Goal: Browse casually

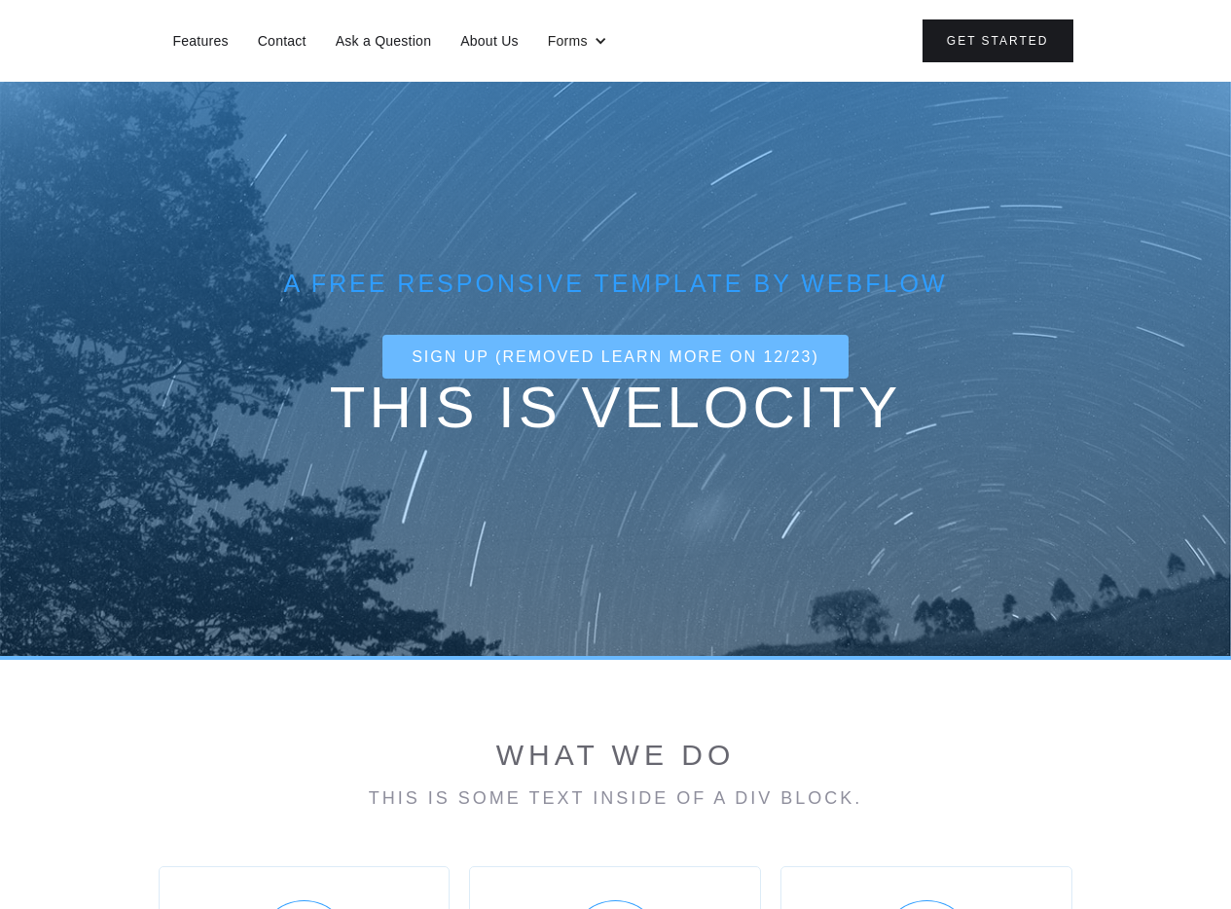
click at [583, 385] on h1 "This is Velocity" at bounding box center [615, 407] width 1231 height 58
drag, startPoint x: 539, startPoint y: 400, endPoint x: 580, endPoint y: 397, distance: 41.0
click at [571, 403] on h1 "This is Velocity" at bounding box center [615, 407] width 1231 height 58
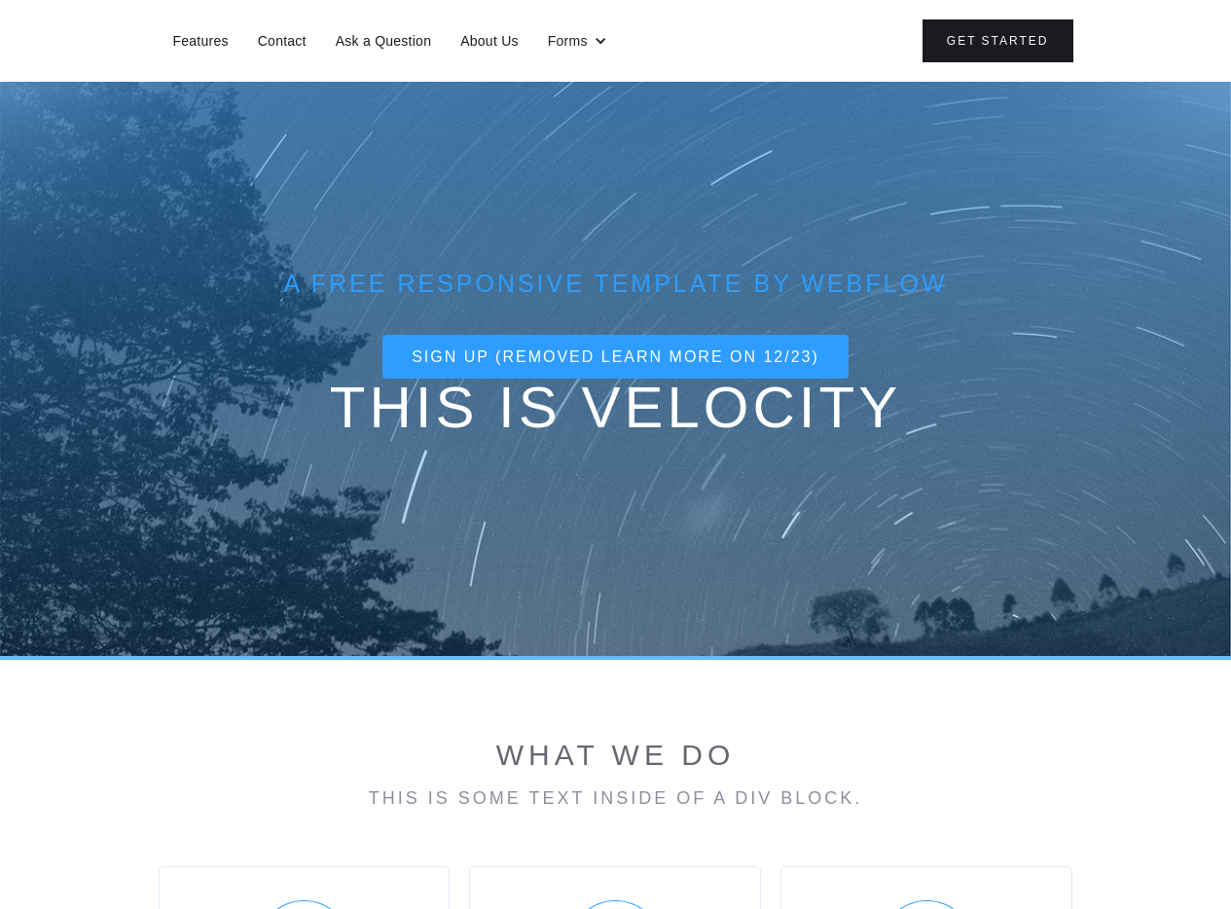
drag, startPoint x: 580, startPoint y: 397, endPoint x: 572, endPoint y: 371, distance: 27.4
click at [579, 397] on h1 "This is Velocity" at bounding box center [615, 407] width 1231 height 58
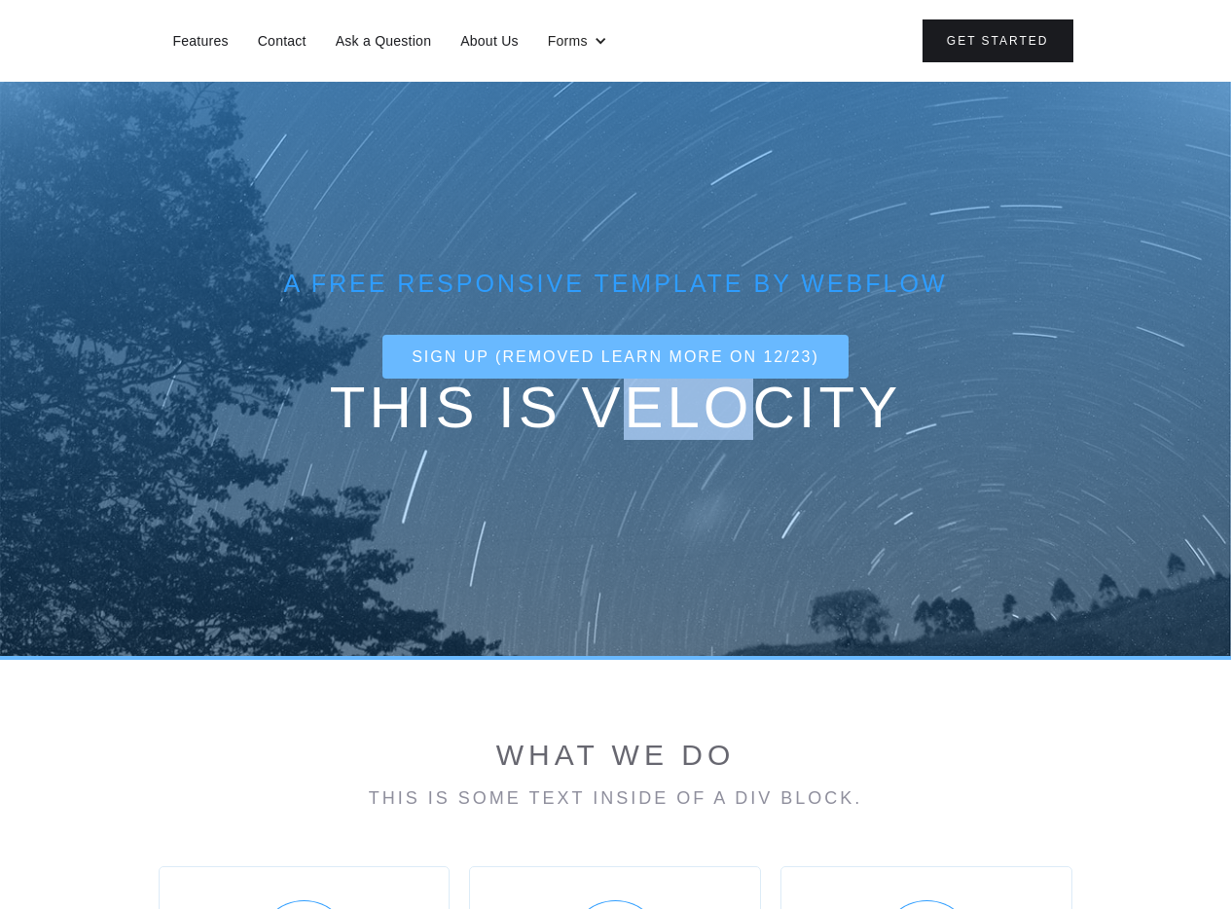
drag, startPoint x: 608, startPoint y: 401, endPoint x: 784, endPoint y: 398, distance: 176.1
click at [776, 397] on h1 "This is Velocity" at bounding box center [615, 407] width 1231 height 58
click at [785, 398] on h1 "This is Velocity" at bounding box center [615, 407] width 1231 height 58
click at [789, 408] on h1 "This is Velocity" at bounding box center [615, 407] width 1231 height 58
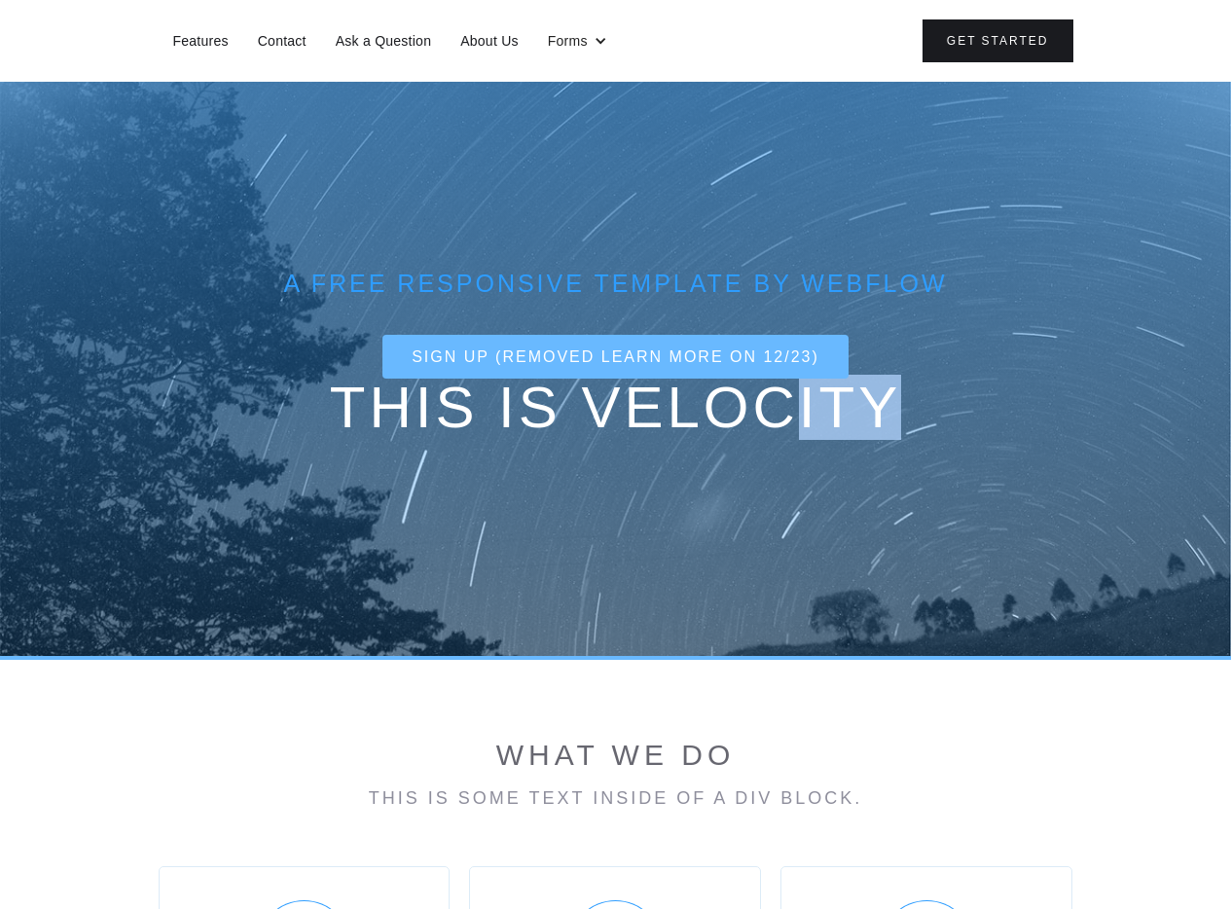
drag, startPoint x: 812, startPoint y: 408, endPoint x: 904, endPoint y: 420, distance: 92.3
click at [902, 420] on h1 "This is Velocity" at bounding box center [615, 407] width 1231 height 58
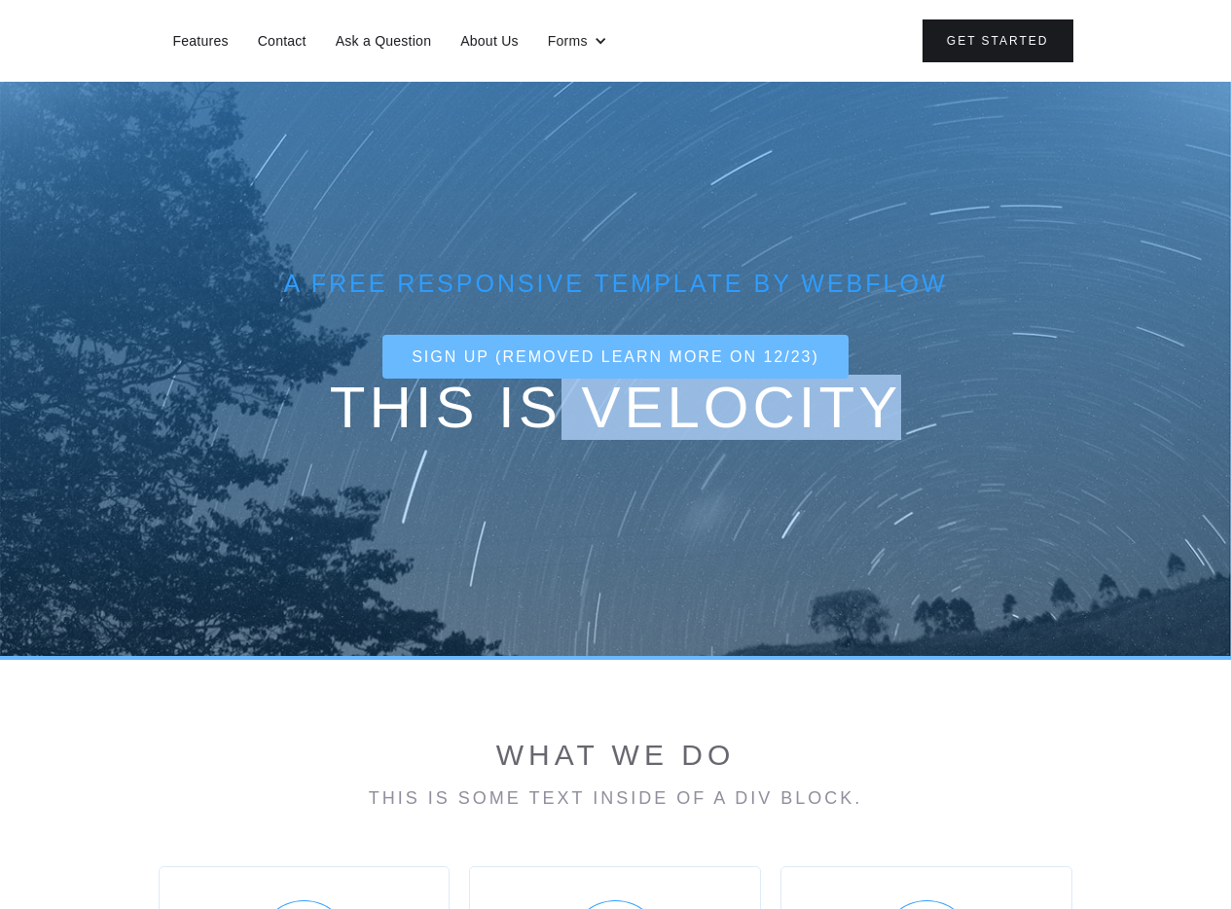
drag, startPoint x: 863, startPoint y: 423, endPoint x: 528, endPoint y: 421, distance: 334.6
click at [537, 421] on h1 "This is Velocity" at bounding box center [615, 407] width 1231 height 58
click at [528, 421] on h1 "This is Velocity" at bounding box center [615, 407] width 1231 height 58
